Goal: Navigation & Orientation: Find specific page/section

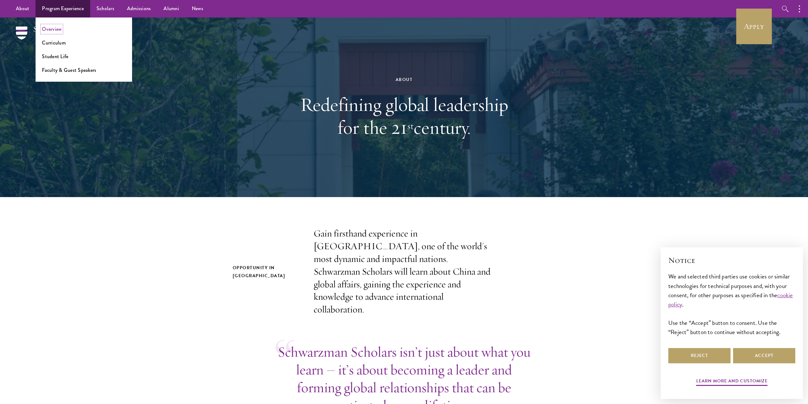
click at [52, 29] on link "Overview" at bounding box center [52, 28] width 20 height 7
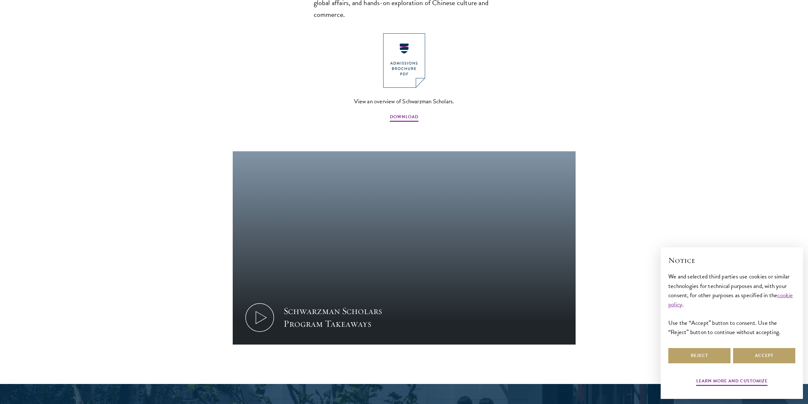
scroll to position [508, 0]
